Goal: Information Seeking & Learning: Compare options

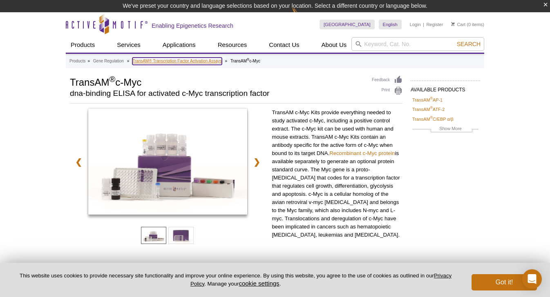
click at [214, 60] on link "TransAM® Transcription Factor Activation Assays" at bounding box center [176, 61] width 89 height 7
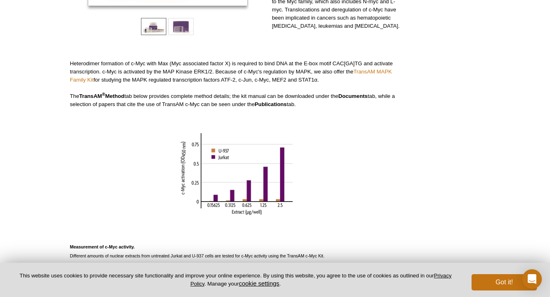
scroll to position [345, 0]
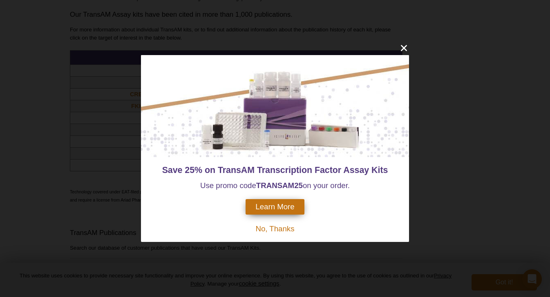
scroll to position [692, 0]
click at [420, 143] on div "Save 25% on TransAM Transcription Factor Assay Kits Use promo code TRANSAM 25 o…" at bounding box center [275, 148] width 550 height 297
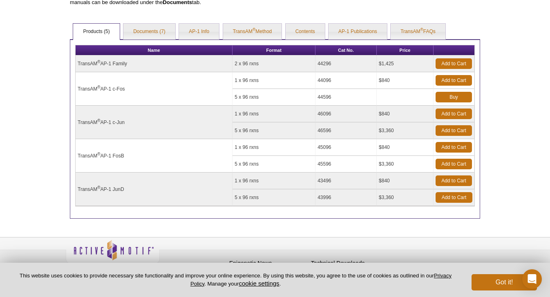
scroll to position [332, 0]
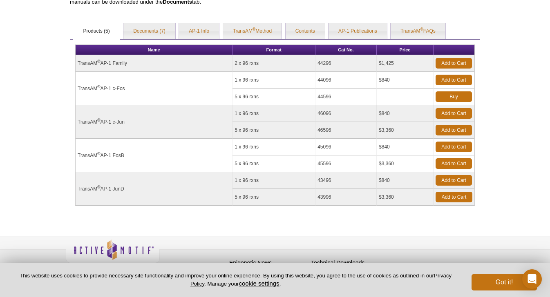
click at [326, 105] on td "44596" at bounding box center [345, 97] width 61 height 17
click at [326, 110] on td "46096" at bounding box center [345, 113] width 61 height 17
copy td "46096"
